Goal: Information Seeking & Learning: Learn about a topic

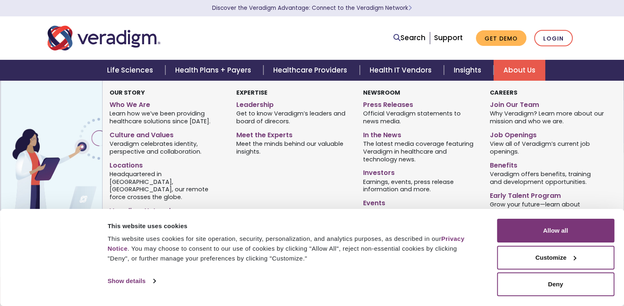
click at [529, 69] on link "About Us" at bounding box center [520, 70] width 52 height 21
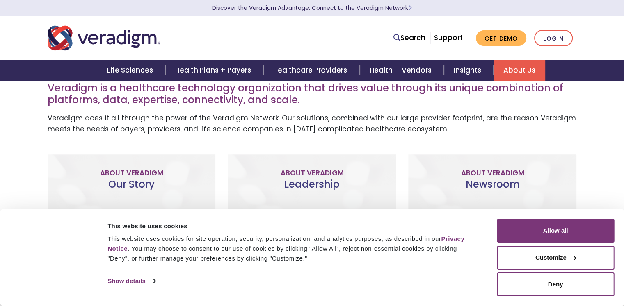
scroll to position [223, 0]
click at [569, 260] on button "Customize" at bounding box center [555, 258] width 117 height 24
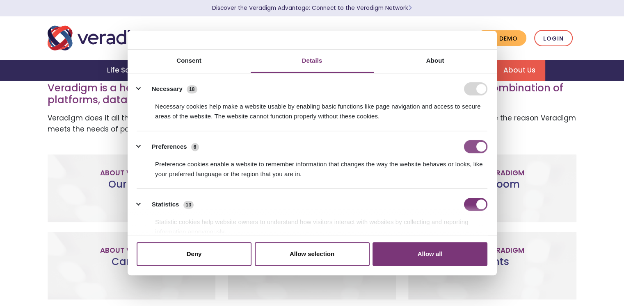
click at [466, 149] on input "Preferences" at bounding box center [475, 146] width 23 height 13
checkbox input "false"
click at [467, 204] on input "Statistics" at bounding box center [475, 204] width 23 height 13
checkbox input "false"
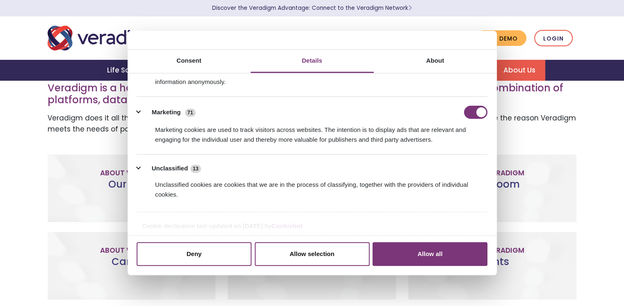
scroll to position [151, 0]
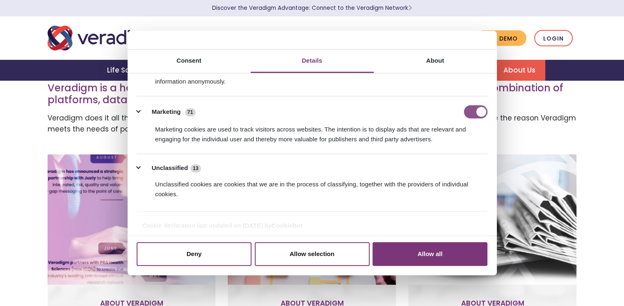
click at [465, 110] on input "Marketing" at bounding box center [475, 111] width 23 height 13
checkbox input "false"
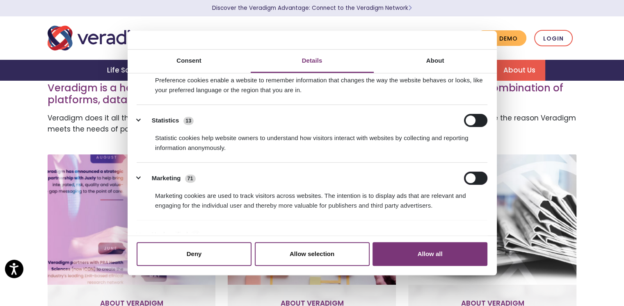
scroll to position [0, 0]
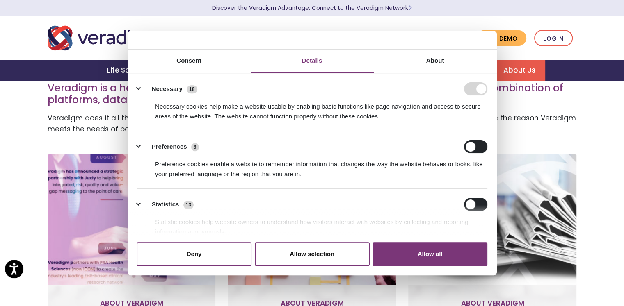
click at [468, 91] on form at bounding box center [475, 88] width 23 height 13
click at [327, 263] on button "Allow selection" at bounding box center [312, 254] width 115 height 24
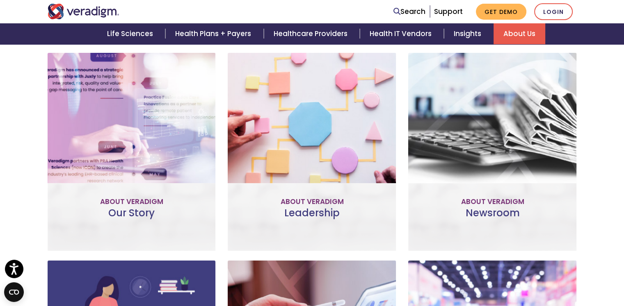
scroll to position [326, 0]
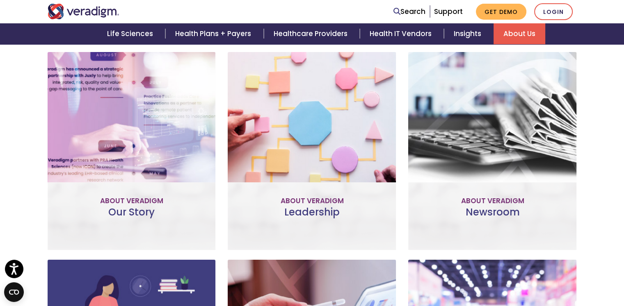
click at [154, 127] on p "Improve patient and provider access, help accelerate research, and unlock criti…" at bounding box center [132, 144] width 152 height 45
